Goal: Communication & Community: Answer question/provide support

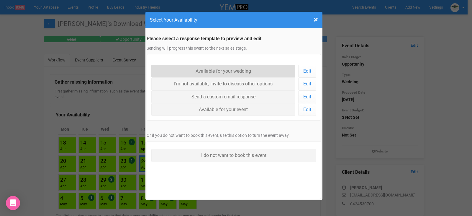
click at [232, 72] on link "Available for your wedding" at bounding box center [223, 71] width 144 height 13
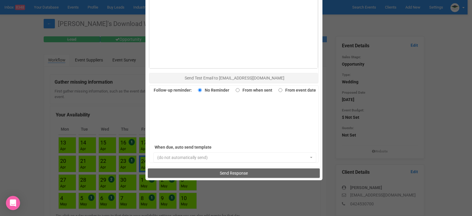
scroll to position [406, 0]
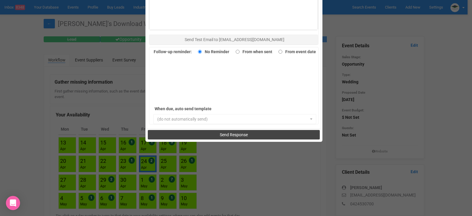
click at [242, 135] on span "Send Response" at bounding box center [234, 134] width 28 height 5
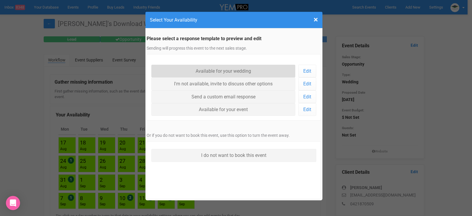
click at [244, 70] on link "Available for your wedding" at bounding box center [223, 71] width 144 height 13
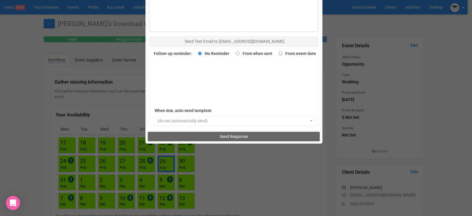
scroll to position [406, 0]
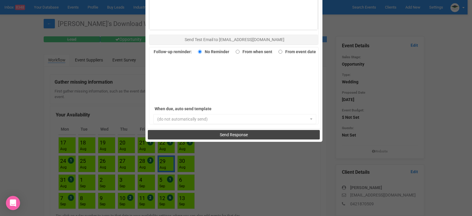
click at [230, 133] on span "Send Response" at bounding box center [234, 134] width 28 height 5
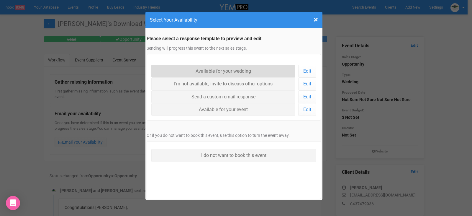
click at [241, 70] on link "Available for your wedding" at bounding box center [223, 71] width 144 height 13
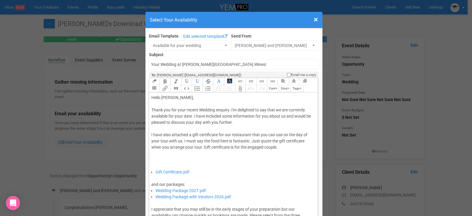
click at [192, 116] on div "Thank you for your recent Wedding enquiry. I'm delighted to say that we are cur…" at bounding box center [232, 138] width 163 height 62
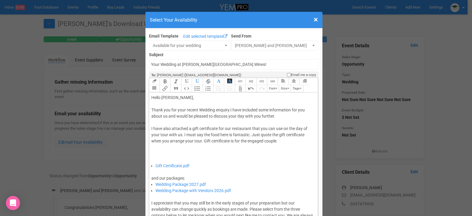
type trix-editor "<div>Hello Bianca,&nbsp;</div><div><br></div><div>Thank you for your recent Wed…"
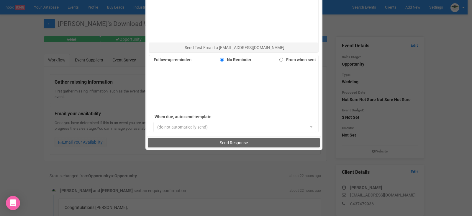
scroll to position [406, 0]
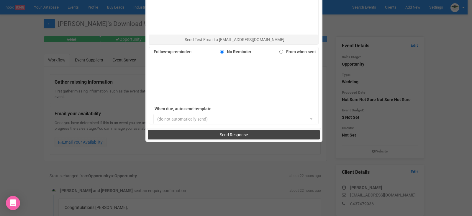
click at [232, 132] on span "Send Response" at bounding box center [234, 134] width 28 height 5
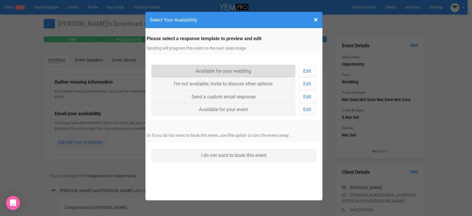
click at [236, 70] on link "Available for your wedding" at bounding box center [223, 71] width 144 height 13
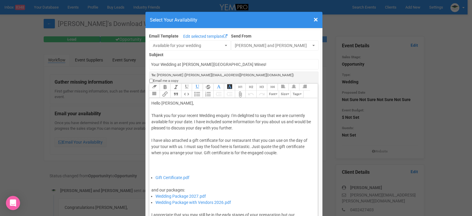
click at [192, 115] on div "Thank you for your recent Wedding enquiry. I'm delighted to say that we are cur…" at bounding box center [232, 143] width 163 height 62
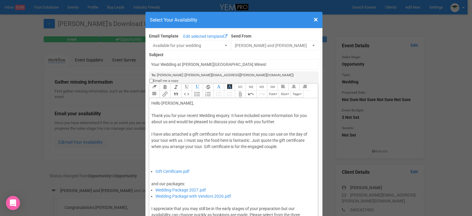
type trix-editor "<div>Hello Jennifer,&nbsp;</div><div><br></div><div>Thank you for your recent W…"
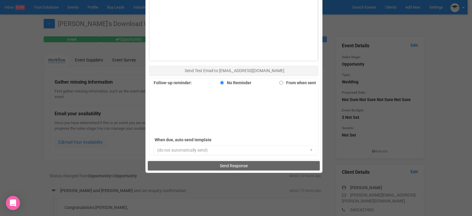
scroll to position [384, 0]
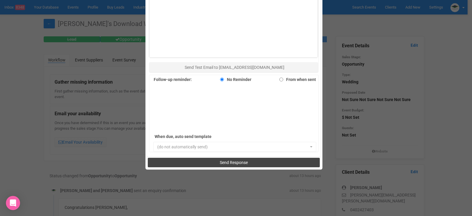
click at [230, 160] on span "Send Response" at bounding box center [234, 162] width 28 height 5
